Goal: Task Accomplishment & Management: Complete application form

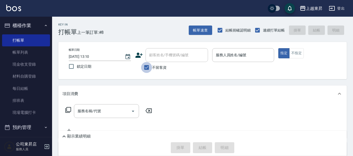
drag, startPoint x: 147, startPoint y: 66, endPoint x: 149, endPoint y: 63, distance: 3.4
click at [147, 66] on input "不留客資" at bounding box center [146, 67] width 11 height 11
checkbox input "false"
click at [152, 53] on div "顧客姓名/手機號碼/編號 顧客姓名/手機號碼/編號" at bounding box center [176, 55] width 62 height 14
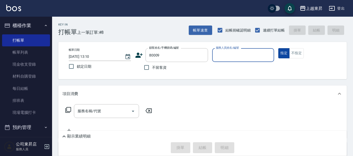
type input "[PERSON_NAME]/0933943018/80009"
type input "江世玉-08"
click at [103, 114] on input "服務名稱/代號" at bounding box center [102, 110] width 53 height 9
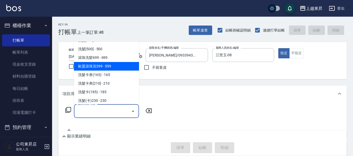
scroll to position [130, 0]
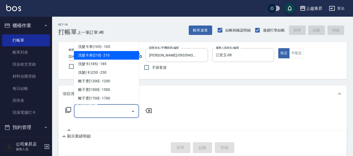
click at [105, 55] on span "洗髮卡券[210] - 210" at bounding box center [106, 55] width 65 height 9
type input "洗髮卡券[210](222)"
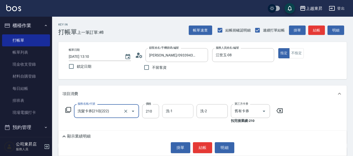
click at [175, 115] on input "洗-1" at bounding box center [177, 110] width 27 height 9
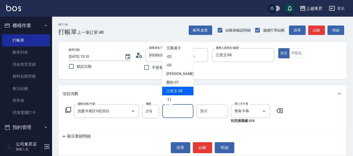
click at [173, 86] on div "[PERSON_NAME] -07" at bounding box center [177, 82] width 31 height 9
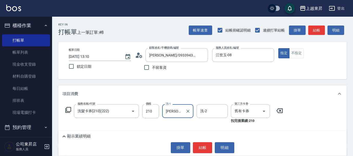
click at [172, 112] on input "[PERSON_NAME]-07" at bounding box center [173, 110] width 19 height 9
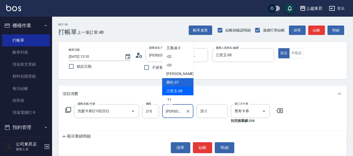
click at [173, 91] on span "[PERSON_NAME]-08" at bounding box center [174, 90] width 16 height 5
type input "江世玉-08"
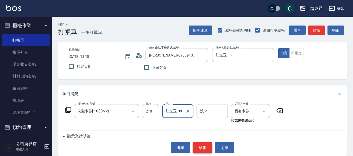
click at [204, 148] on button "結帳" at bounding box center [203, 147] width 20 height 11
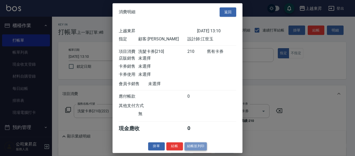
click at [195, 150] on button "結帳並列印" at bounding box center [196, 146] width 23 height 8
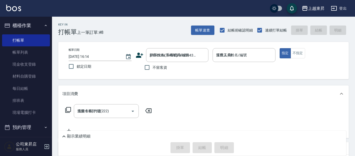
type input "[DATE] 16:14"
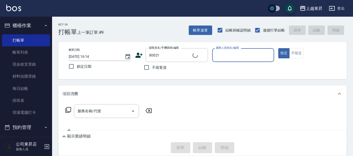
type input "[PERSON_NAME]/0928528779/80021"
type input "江世玉-08"
click at [104, 110] on input "服務名稱/代號" at bounding box center [102, 110] width 53 height 9
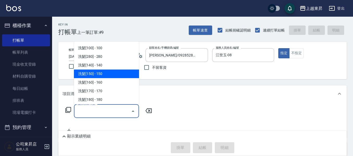
scroll to position [0, 0]
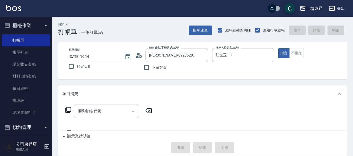
click at [106, 110] on input "服務名稱/代號" at bounding box center [102, 110] width 53 height 9
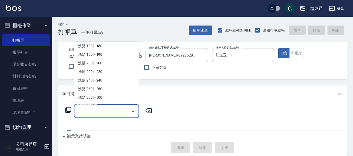
scroll to position [130, 0]
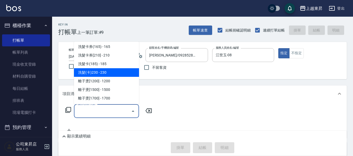
click at [102, 71] on span "洗髮(卡)230 - 230" at bounding box center [106, 72] width 65 height 9
type input "洗髮(卡)230(224)"
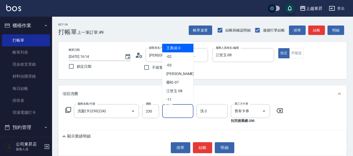
click at [171, 110] on div "洗-1 洗-1" at bounding box center [177, 111] width 31 height 14
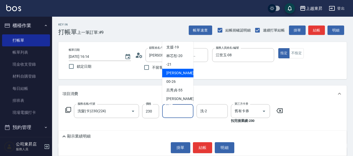
click at [175, 71] on span "[PERSON_NAME]-22" at bounding box center [182, 72] width 33 height 5
type input "[PERSON_NAME]-22"
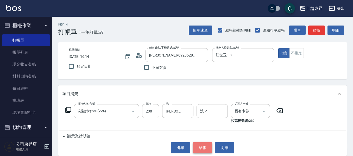
click at [205, 148] on button "結帳" at bounding box center [203, 147] width 20 height 11
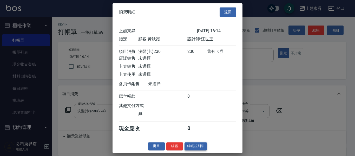
click at [196, 150] on button "結帳並列印" at bounding box center [196, 146] width 23 height 8
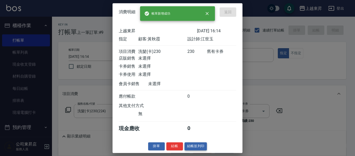
type input "[DATE] 16:15"
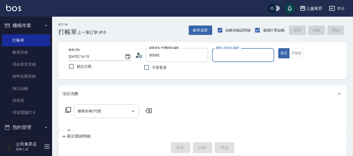
type input "[PERSON_NAME]/0921376188/80065"
type input "江世玉-08"
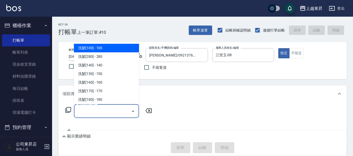
click at [89, 110] on input "服務名稱/代號" at bounding box center [102, 110] width 53 height 9
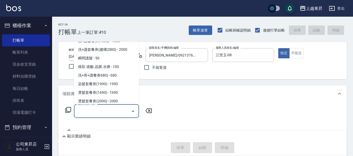
scroll to position [754, 0]
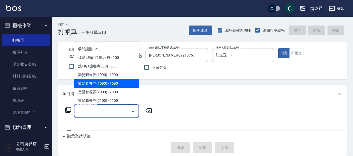
click at [113, 82] on span "燙髮套餐券(1690) - 1690" at bounding box center [106, 83] width 65 height 9
type input "燙髮套餐券(1690)(622)"
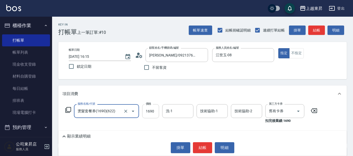
click at [150, 113] on input "1690" at bounding box center [150, 111] width 17 height 14
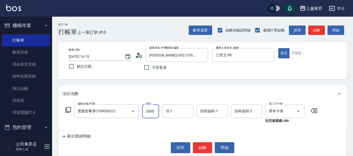
type input "2800"
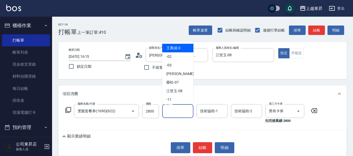
click at [170, 112] on input "洗-1" at bounding box center [177, 110] width 27 height 9
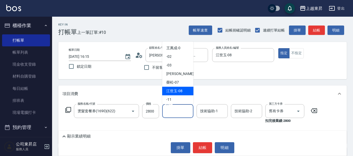
click at [175, 89] on span "[PERSON_NAME]-08" at bounding box center [174, 90] width 16 height 5
type input "江世玉-08"
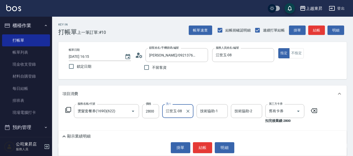
click at [202, 110] on div "技術協助-1 技術協助-1" at bounding box center [211, 111] width 31 height 14
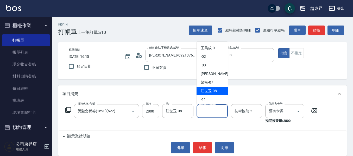
click at [210, 89] on span "[PERSON_NAME]-08" at bounding box center [209, 90] width 16 height 5
type input "江世玉-08"
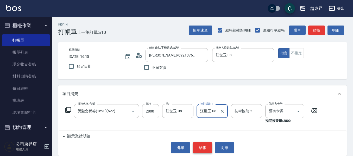
click at [197, 148] on button "結帳" at bounding box center [203, 147] width 20 height 11
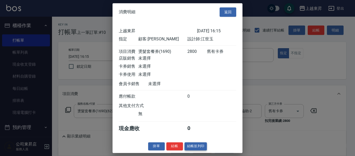
click at [192, 149] on button "結帳並列印" at bounding box center [196, 146] width 23 height 8
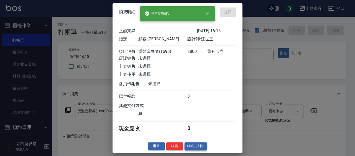
type input "[DATE] 16:16"
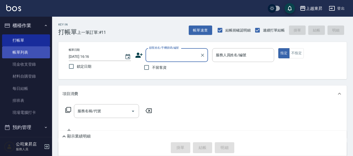
click at [30, 56] on link "帳單列表" at bounding box center [26, 52] width 48 height 12
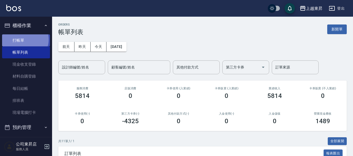
click at [25, 39] on link "打帳單" at bounding box center [26, 40] width 48 height 12
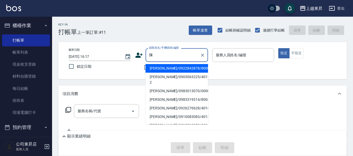
click at [160, 67] on li "[PERSON_NAME]/0922842878/80006" at bounding box center [176, 68] width 62 height 9
type input "[PERSON_NAME]/0922842878/80006"
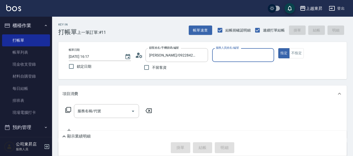
type input "江世玉-08"
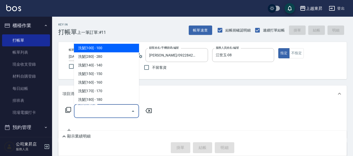
click at [92, 111] on div "服務名稱/代號 服務名稱/代號" at bounding box center [106, 111] width 65 height 14
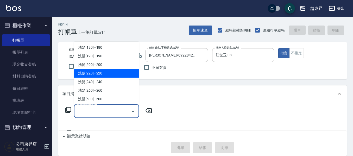
scroll to position [104, 0]
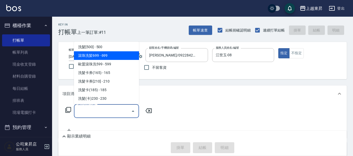
click at [109, 54] on span "滾珠洗髪699 - 699" at bounding box center [106, 55] width 65 height 9
type input "滾珠洗髪699(214)"
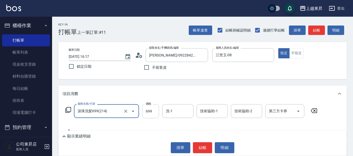
click at [148, 112] on input "699" at bounding box center [150, 111] width 17 height 14
type input "700"
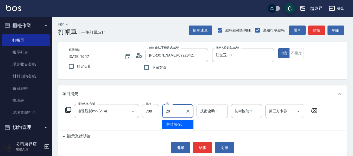
type input "林芯彤-20"
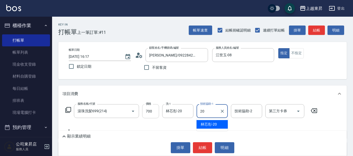
type input "林芯彤-20"
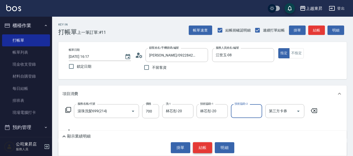
click at [202, 149] on button "結帳" at bounding box center [203, 147] width 20 height 11
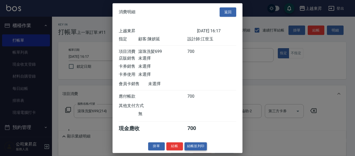
click at [200, 149] on button "結帳並列印" at bounding box center [196, 146] width 23 height 8
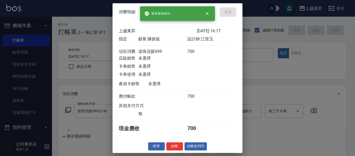
type input "[DATE] 16:18"
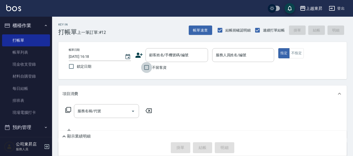
drag, startPoint x: 149, startPoint y: 68, endPoint x: 153, endPoint y: 68, distance: 3.9
click at [150, 68] on input "不留客資" at bounding box center [146, 67] width 11 height 11
checkbox input "true"
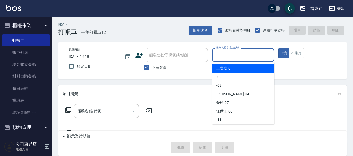
click at [224, 53] on input "服務人員姓名/編號" at bounding box center [242, 54] width 57 height 9
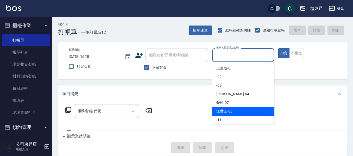
click at [225, 110] on span "[PERSON_NAME]-08" at bounding box center [224, 110] width 16 height 5
type input "江世玉-08"
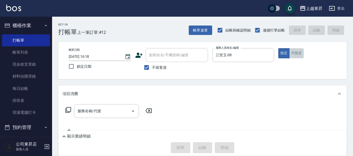
drag, startPoint x: 301, startPoint y: 53, endPoint x: 288, endPoint y: 61, distance: 15.2
click at [300, 53] on button "不指定" at bounding box center [296, 53] width 15 height 10
click at [94, 113] on div "服務名稱/代號 服務名稱/代號" at bounding box center [106, 111] width 65 height 14
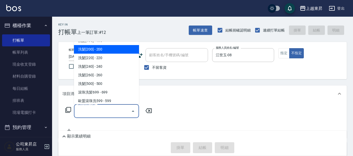
scroll to position [78, 0]
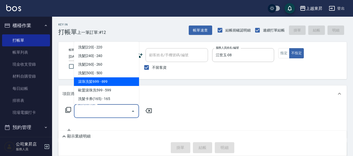
click at [106, 82] on span "滾珠洗髪699 - 699" at bounding box center [106, 81] width 65 height 9
type input "滾珠洗髪699(214)"
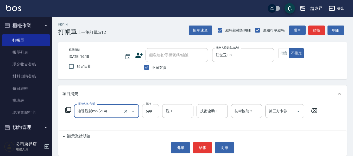
click at [146, 112] on input "699" at bounding box center [150, 111] width 17 height 14
type input "700"
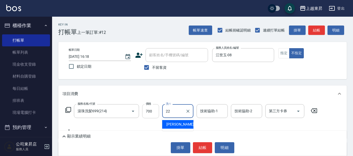
type input "[PERSON_NAME]-22"
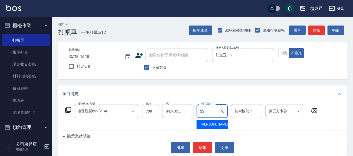
type input "[PERSON_NAME]-22"
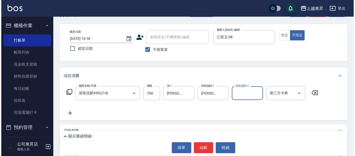
scroll to position [26, 0]
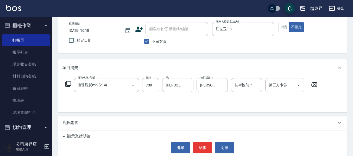
click at [67, 104] on icon at bounding box center [68, 105] width 13 height 6
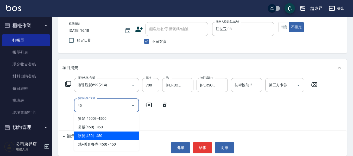
click at [94, 137] on span "護髮[450] - 450" at bounding box center [106, 135] width 65 height 9
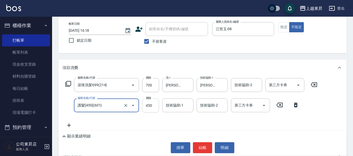
type input "護髮[450](601)"
click at [149, 104] on input "450" at bounding box center [150, 105] width 17 height 14
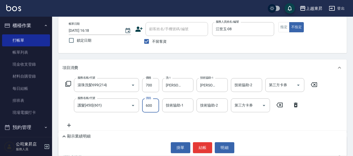
type input "600"
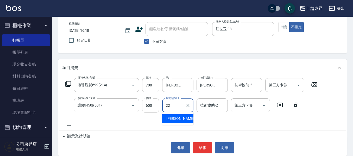
type input "[PERSON_NAME]-22"
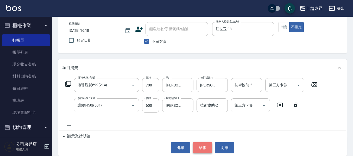
click at [204, 145] on button "結帳" at bounding box center [203, 147] width 20 height 11
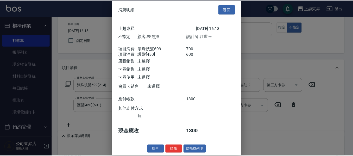
scroll to position [8, 0]
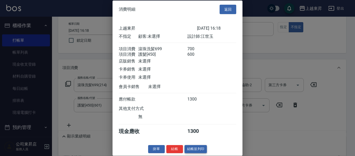
click at [194, 146] on button "結帳並列印" at bounding box center [196, 149] width 23 height 8
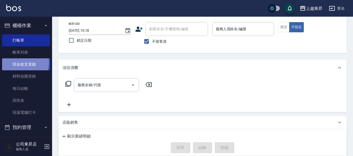
click at [21, 62] on link "現金收支登錄" at bounding box center [26, 64] width 48 height 12
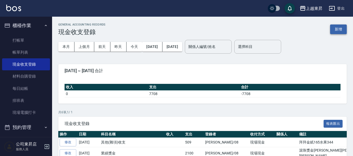
click at [337, 29] on button "新增" at bounding box center [338, 29] width 17 height 10
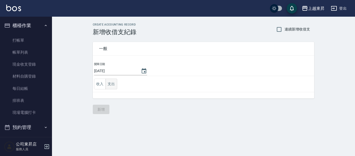
click at [112, 84] on button "支出" at bounding box center [112, 84] width 12 height 11
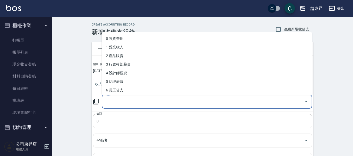
drag, startPoint x: 111, startPoint y: 102, endPoint x: 120, endPoint y: 93, distance: 12.7
click at [112, 102] on input "科目" at bounding box center [203, 101] width 198 height 9
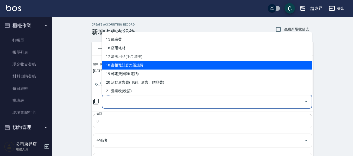
scroll to position [130, 0]
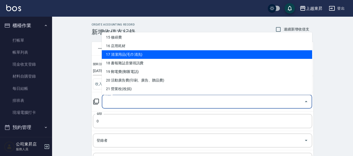
click at [133, 52] on li "17 清潔用品(毛巾清洗)" at bounding box center [207, 54] width 210 height 9
type input "17 清潔用品(毛巾清洗)"
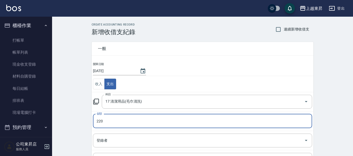
type input "220"
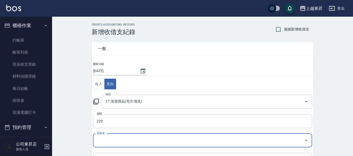
click at [101, 140] on input "登錄者" at bounding box center [198, 140] width 207 height 9
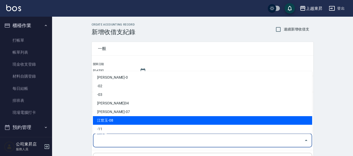
click at [110, 121] on li "江世玉-08" at bounding box center [202, 120] width 219 height 9
type input "江世玉-08"
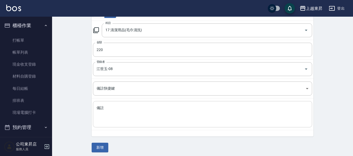
scroll to position [74, 0]
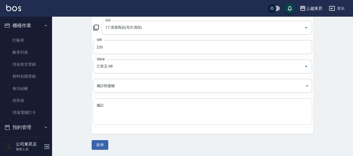
click at [103, 104] on textarea "備註" at bounding box center [203, 112] width 212 height 18
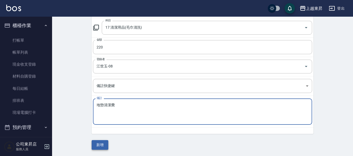
type textarea "地墊清潔費"
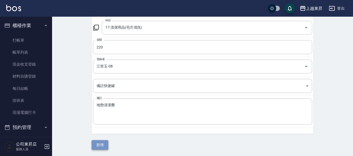
click at [104, 144] on button "新增" at bounding box center [100, 145] width 17 height 10
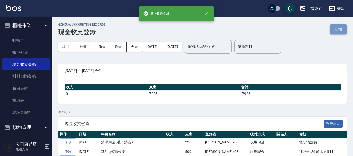
click at [342, 27] on button "新增" at bounding box center [338, 29] width 17 height 10
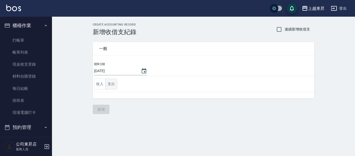
click at [109, 86] on button "支出" at bounding box center [112, 84] width 12 height 11
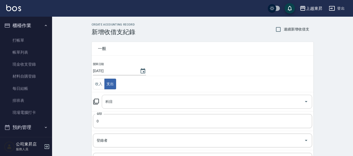
click at [108, 105] on input "科目" at bounding box center [203, 101] width 198 height 9
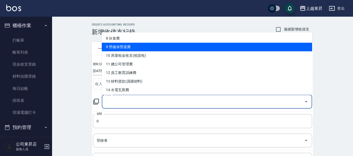
scroll to position [78, 0]
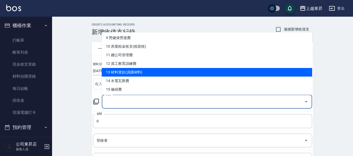
click at [139, 71] on li "13 材料貨款(員購材料)" at bounding box center [207, 72] width 210 height 9
type input "13 材料貨款(員購材料)"
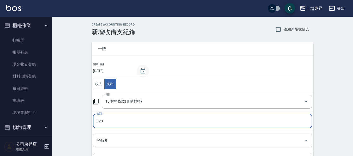
type input "820"
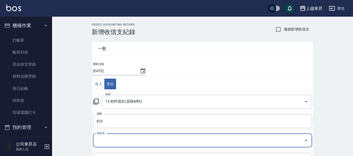
click at [101, 140] on input "登錄者" at bounding box center [198, 140] width 207 height 9
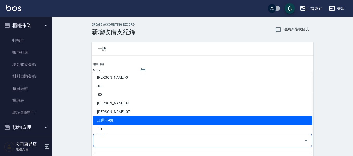
click at [117, 118] on li "江世玉-08" at bounding box center [202, 120] width 219 height 9
type input "江世玉-08"
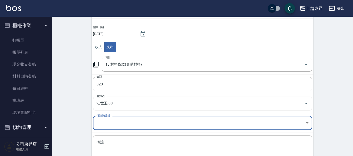
scroll to position [74, 0]
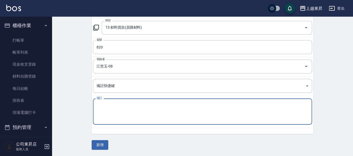
click at [98, 106] on textarea "備註" at bounding box center [203, 112] width 212 height 18
type textarea "矯色洗+花粉染2盒"
click at [103, 146] on button "新增" at bounding box center [100, 145] width 17 height 10
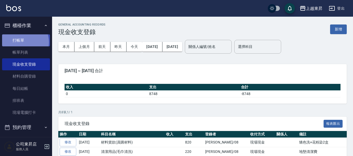
click at [22, 42] on link "打帳單" at bounding box center [26, 40] width 48 height 12
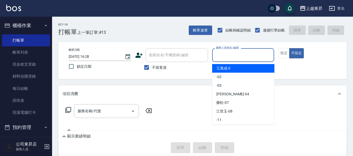
click at [222, 52] on input "服務人員姓名/編號" at bounding box center [242, 54] width 57 height 9
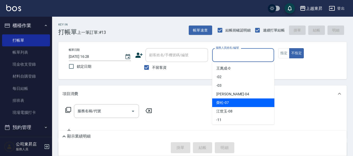
click at [223, 102] on span "[PERSON_NAME] -07" at bounding box center [222, 102] width 12 height 5
type input "[PERSON_NAME]-07"
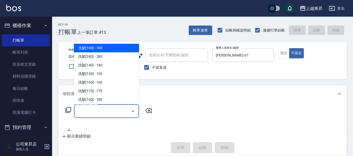
click at [94, 107] on input "服務名稱/代號" at bounding box center [102, 110] width 53 height 9
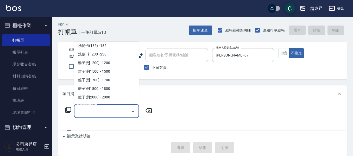
scroll to position [156, 0]
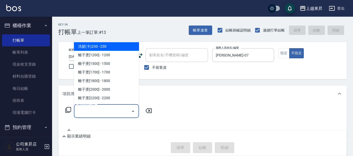
drag, startPoint x: 113, startPoint y: 46, endPoint x: 112, endPoint y: 50, distance: 4.0
click at [113, 47] on span "洗髮(卡)230 - 230" at bounding box center [106, 46] width 65 height 9
type input "洗髮(卡)230(224)"
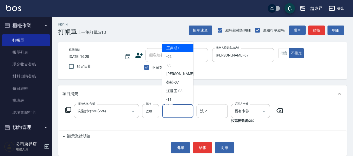
click at [174, 112] on input "洗-1" at bounding box center [177, 110] width 27 height 9
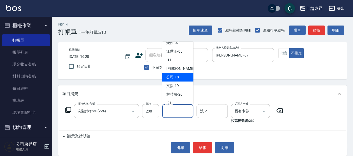
scroll to position [52, 0]
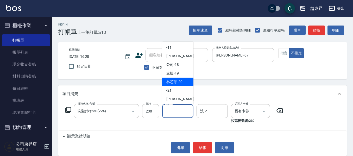
click at [181, 81] on span "林芯彤 -20" at bounding box center [174, 81] width 16 height 5
type input "林芯彤-20"
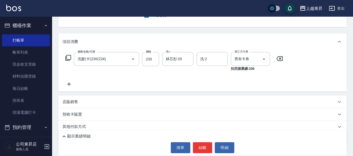
click at [69, 83] on icon at bounding box center [69, 84] width 4 height 4
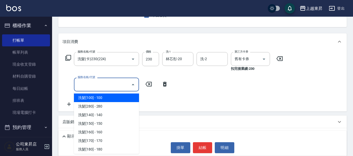
click at [78, 83] on input "服務名稱/代號" at bounding box center [102, 84] width 53 height 9
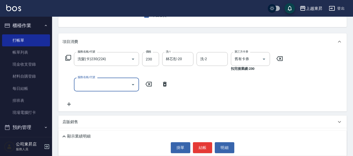
click at [78, 83] on input "服務名稱/代號" at bounding box center [102, 84] width 53 height 9
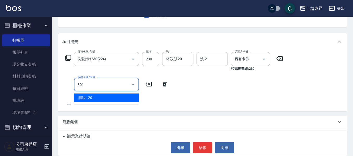
click at [130, 99] on span "潤絲 - 20" at bounding box center [106, 97] width 65 height 9
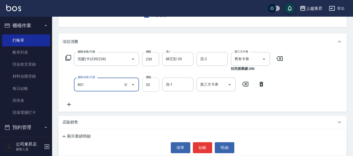
type input "潤絲(801)"
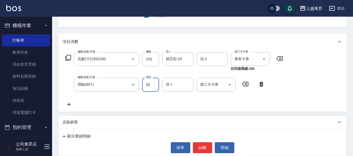
click at [146, 84] on input "20" at bounding box center [150, 85] width 17 height 14
type input "30"
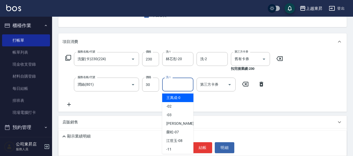
click at [176, 82] on input "洗-1" at bounding box center [177, 84] width 27 height 9
click at [188, 58] on icon "Clear" at bounding box center [187, 58] width 5 height 5
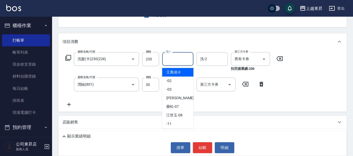
click at [178, 60] on input "洗-1" at bounding box center [177, 58] width 27 height 9
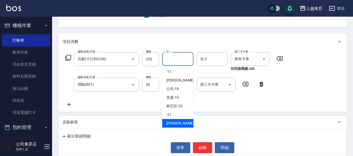
click at [176, 124] on span "[PERSON_NAME]-22" at bounding box center [182, 122] width 33 height 5
type input "[PERSON_NAME]-22"
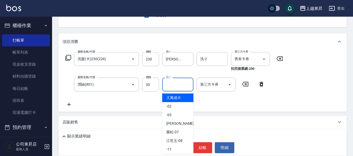
click at [178, 84] on input "洗-1" at bounding box center [177, 84] width 27 height 9
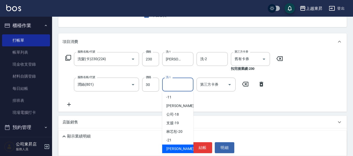
click at [175, 148] on span "[PERSON_NAME]-22" at bounding box center [182, 148] width 33 height 5
type input "[PERSON_NAME]-22"
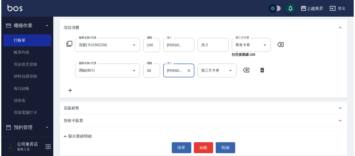
scroll to position [78, 0]
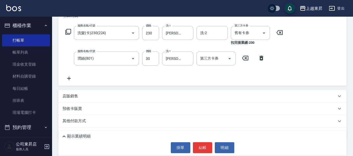
click at [68, 78] on icon at bounding box center [68, 78] width 13 height 6
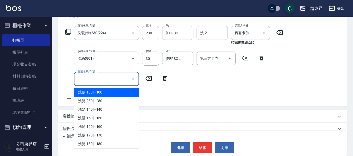
click at [85, 79] on input "服務名稱/代號" at bounding box center [102, 78] width 53 height 9
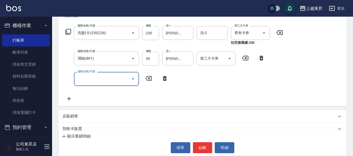
click at [85, 79] on input "服務名稱/代號" at bounding box center [102, 78] width 53 height 9
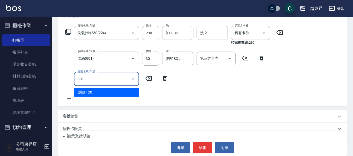
click at [101, 91] on span "潤絲 - 20" at bounding box center [106, 92] width 65 height 9
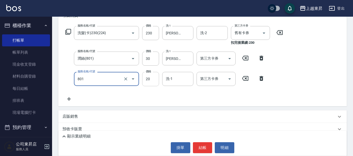
type input "潤絲(801)"
click at [146, 79] on input "20" at bounding box center [150, 79] width 17 height 14
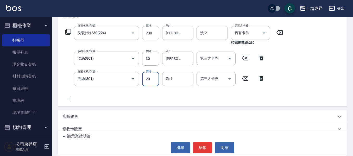
click at [146, 79] on input "20" at bounding box center [150, 79] width 17 height 14
click at [149, 78] on input "3020" at bounding box center [150, 79] width 17 height 14
type input "30"
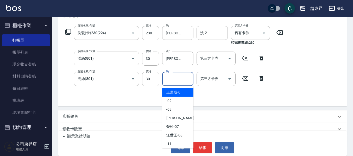
click at [179, 82] on input "洗-1" at bounding box center [177, 78] width 27 height 9
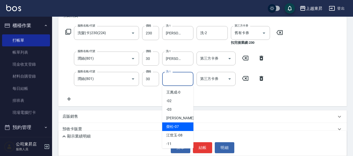
click at [170, 125] on span "[PERSON_NAME] -07" at bounding box center [172, 126] width 12 height 5
type input "[PERSON_NAME]-07"
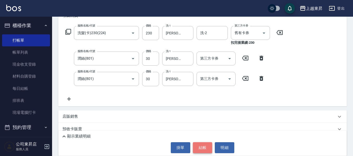
click at [202, 148] on button "結帳" at bounding box center [203, 147] width 20 height 11
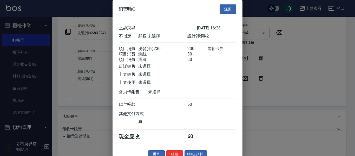
scroll to position [15, 0]
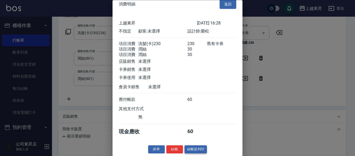
click at [196, 147] on button "結帳並列印" at bounding box center [196, 149] width 23 height 8
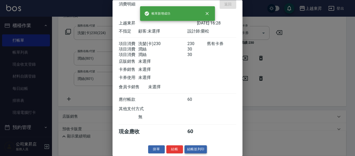
type input "[DATE] 16:37"
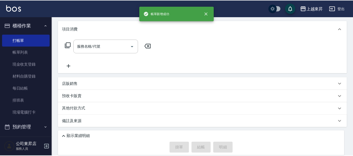
scroll to position [0, 0]
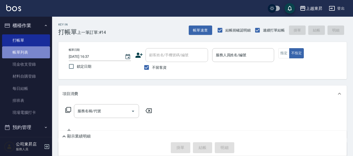
click at [36, 50] on link "帳單列表" at bounding box center [26, 52] width 48 height 12
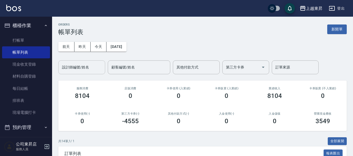
click at [77, 66] on input "設計師編號/姓名" at bounding box center [82, 67] width 42 height 9
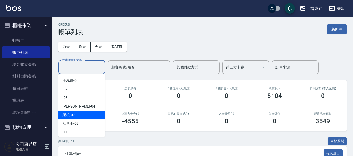
click at [71, 112] on span "[PERSON_NAME] -07" at bounding box center [68, 114] width 12 height 5
type input "[PERSON_NAME]-07"
